Goal: Information Seeking & Learning: Find specific fact

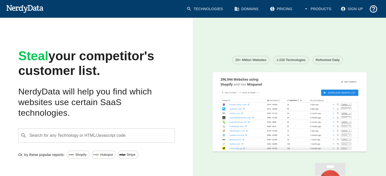
click at [83, 134] on div "Search for any Technology or HTML/Javascript code ​ Search for any Technology o…" at bounding box center [96, 136] width 157 height 14
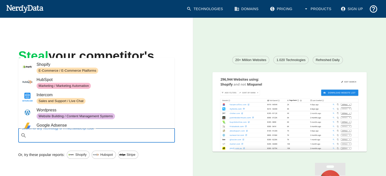
paste input "[URL][DOMAIN_NAME]"
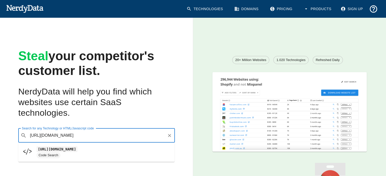
type input "[URL][DOMAIN_NAME]"
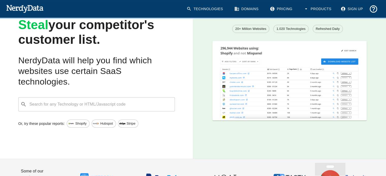
scroll to position [25, 0]
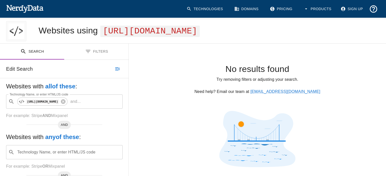
scroll to position [7, 0]
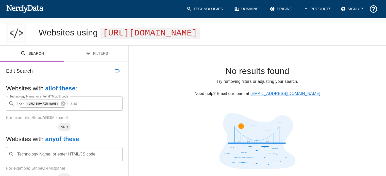
click at [91, 57] on icon "Toggle between search and filters" at bounding box center [88, 54] width 6 height 6
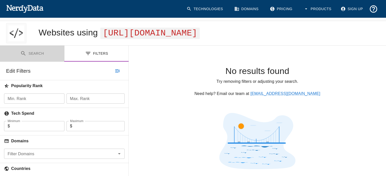
click at [54, 62] on button "Search" at bounding box center [32, 54] width 64 height 16
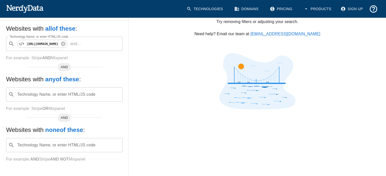
scroll to position [32, 0]
